Goal: Navigation & Orientation: Find specific page/section

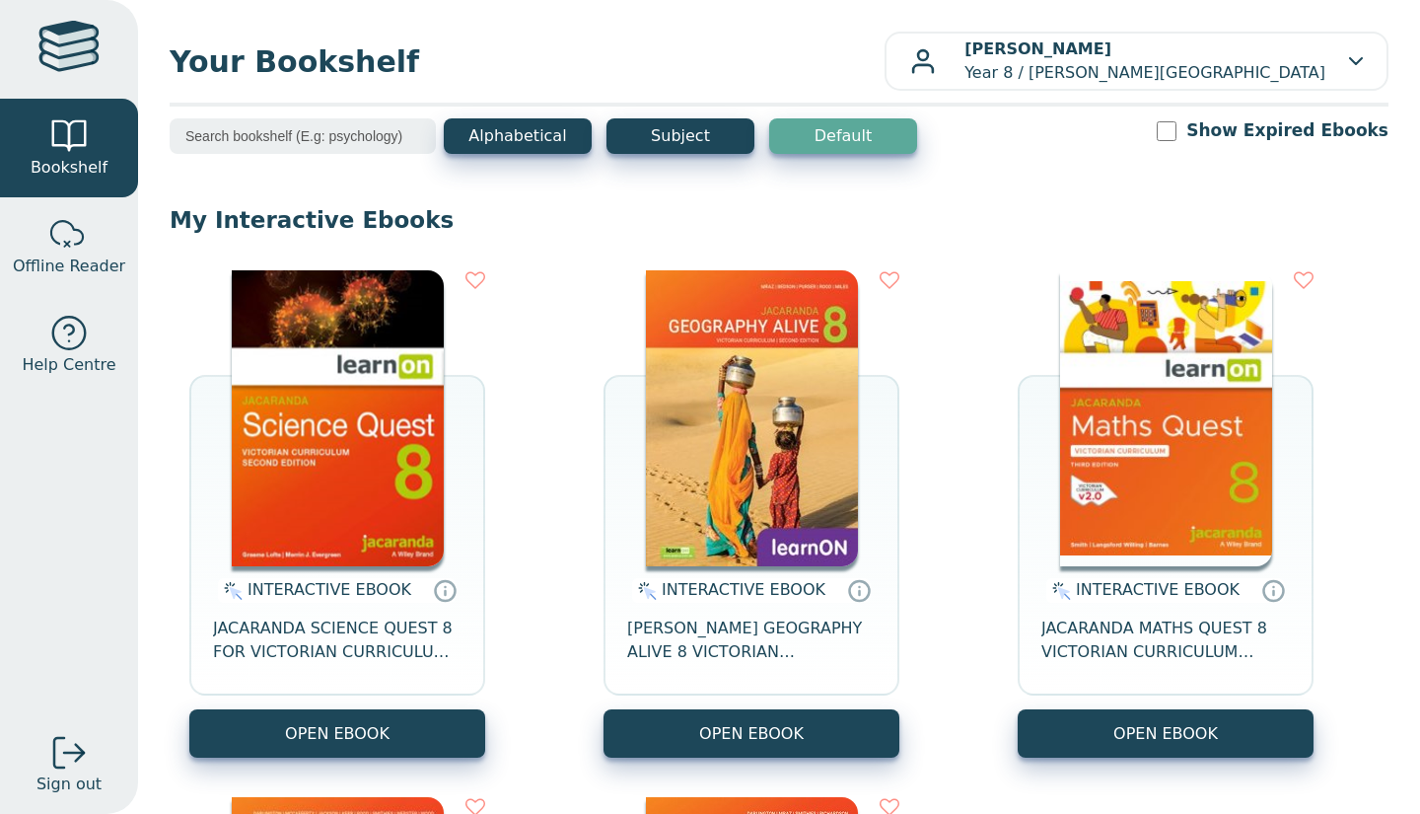
click at [1029, 135] on div "Alphabetical Subject Default Show Expired Ebooks" at bounding box center [779, 148] width 1219 height 61
